Goal: Find specific page/section: Find specific page/section

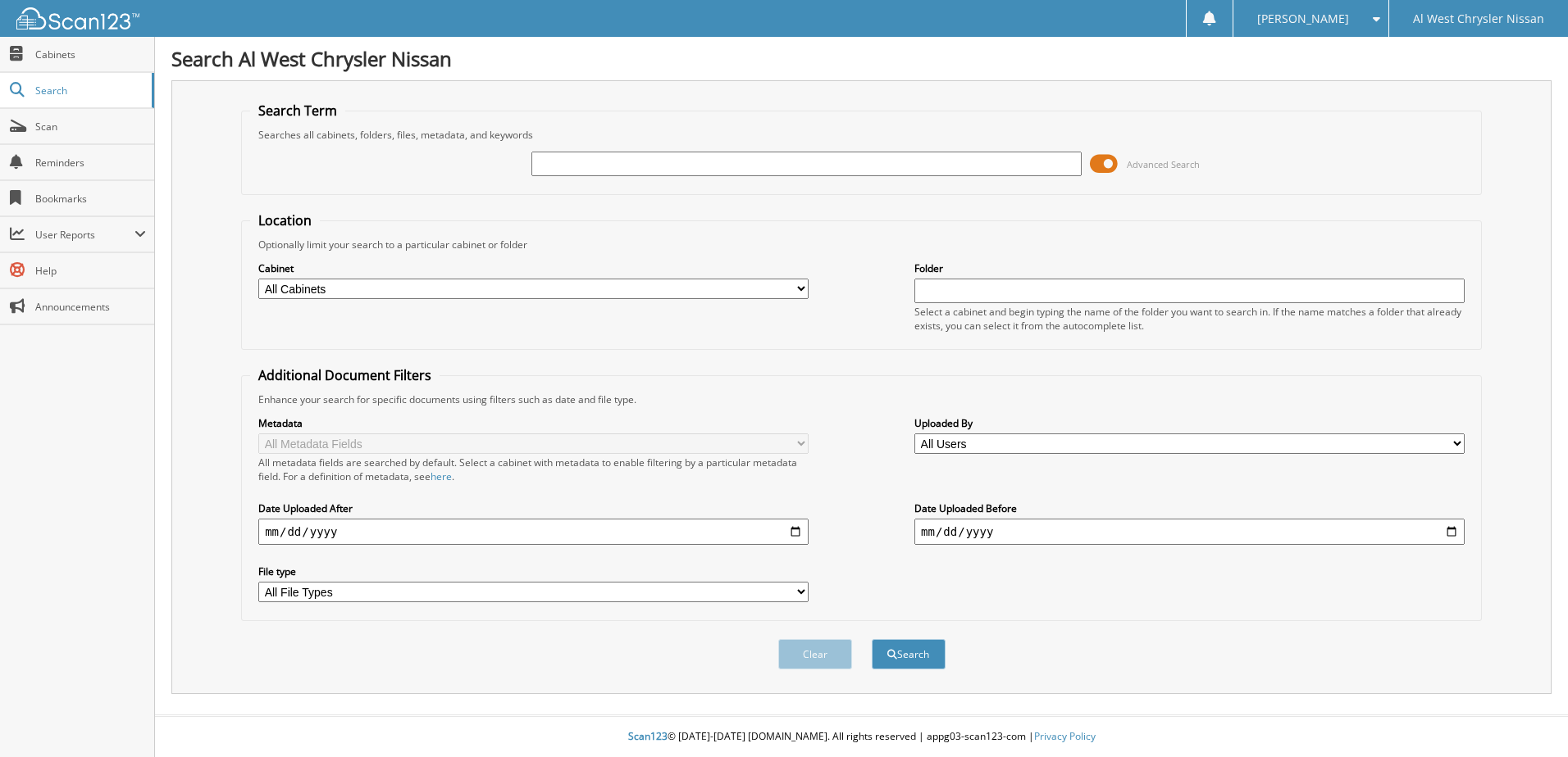
click at [1111, 156] on span at bounding box center [1103, 164] width 28 height 25
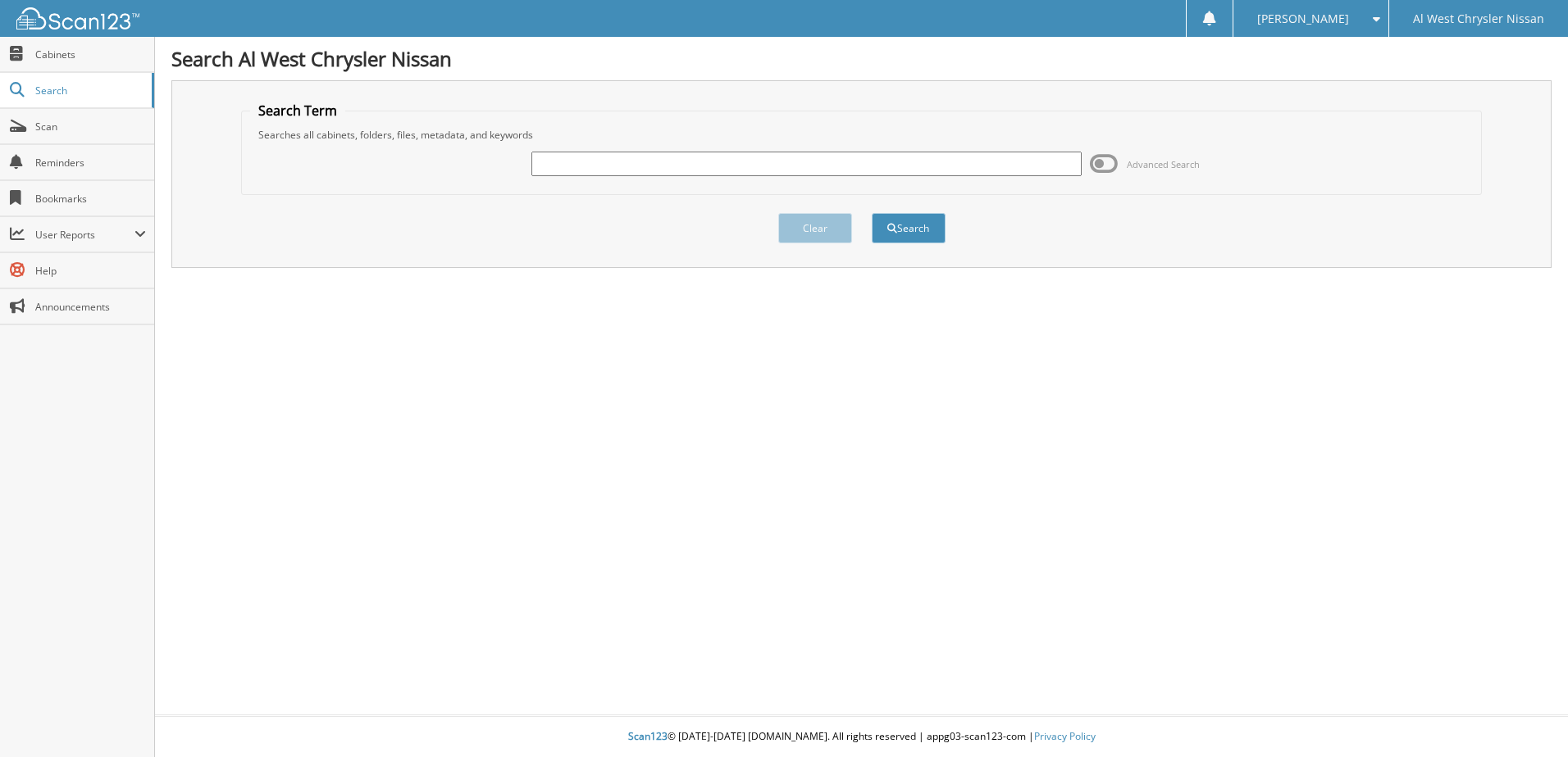
click at [808, 162] on input "text" at bounding box center [806, 164] width 550 height 25
type input "14054"
click at [871, 213] on button "Search" at bounding box center [908, 228] width 74 height 30
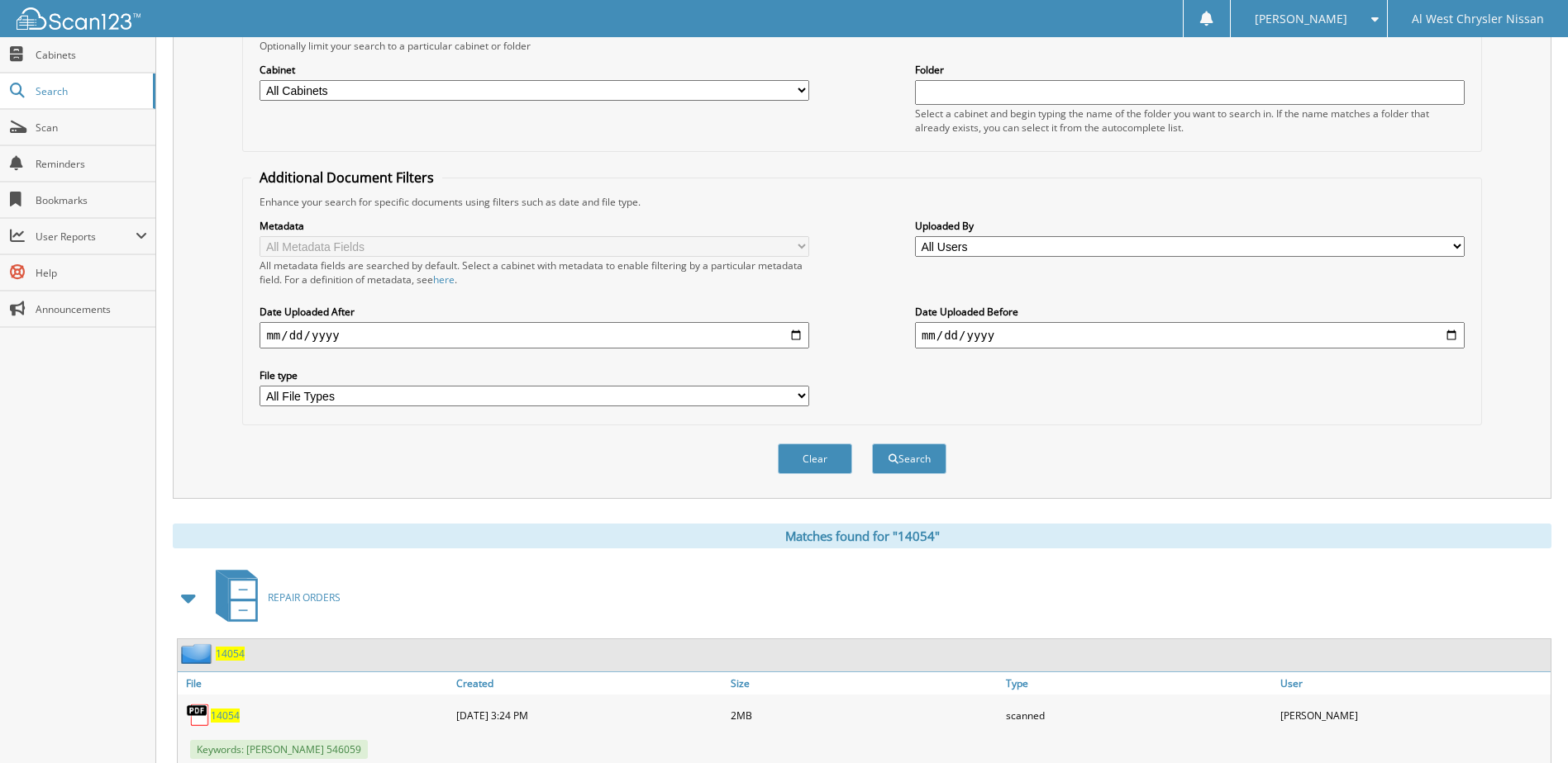
scroll to position [413, 0]
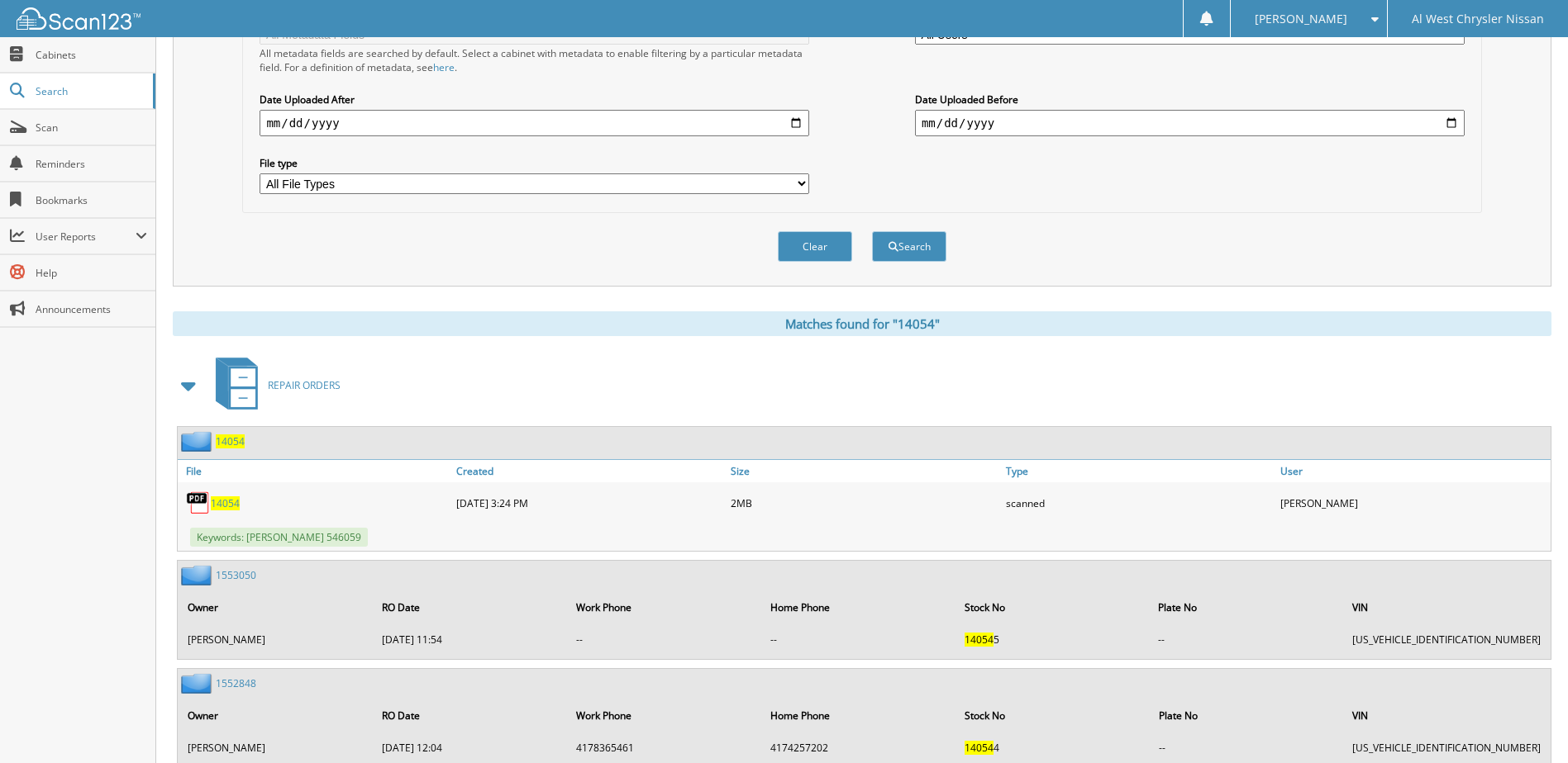
click at [224, 499] on span "14054" at bounding box center [225, 503] width 29 height 14
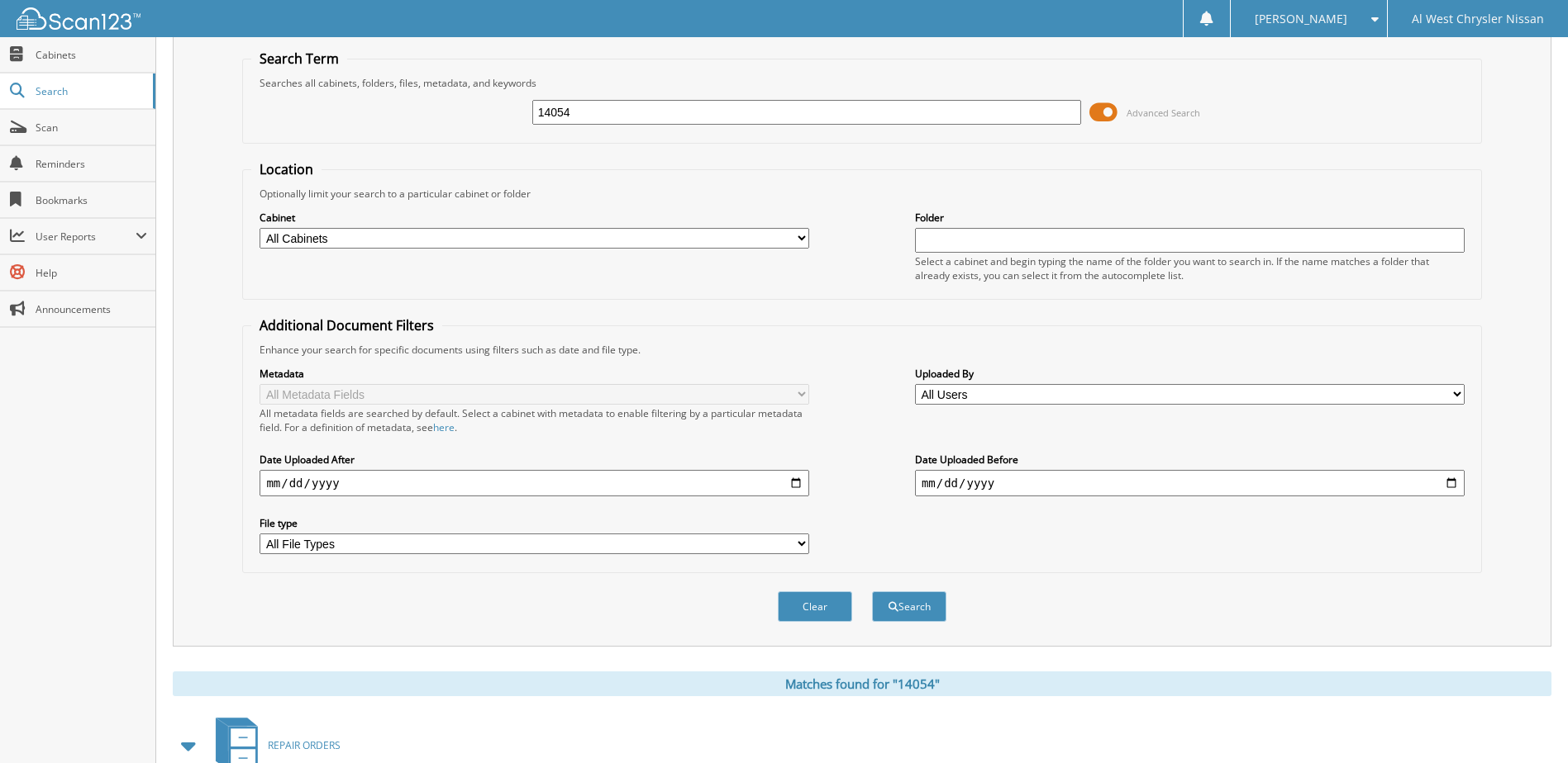
scroll to position [0, 0]
